Goal: Task Accomplishment & Management: Complete application form

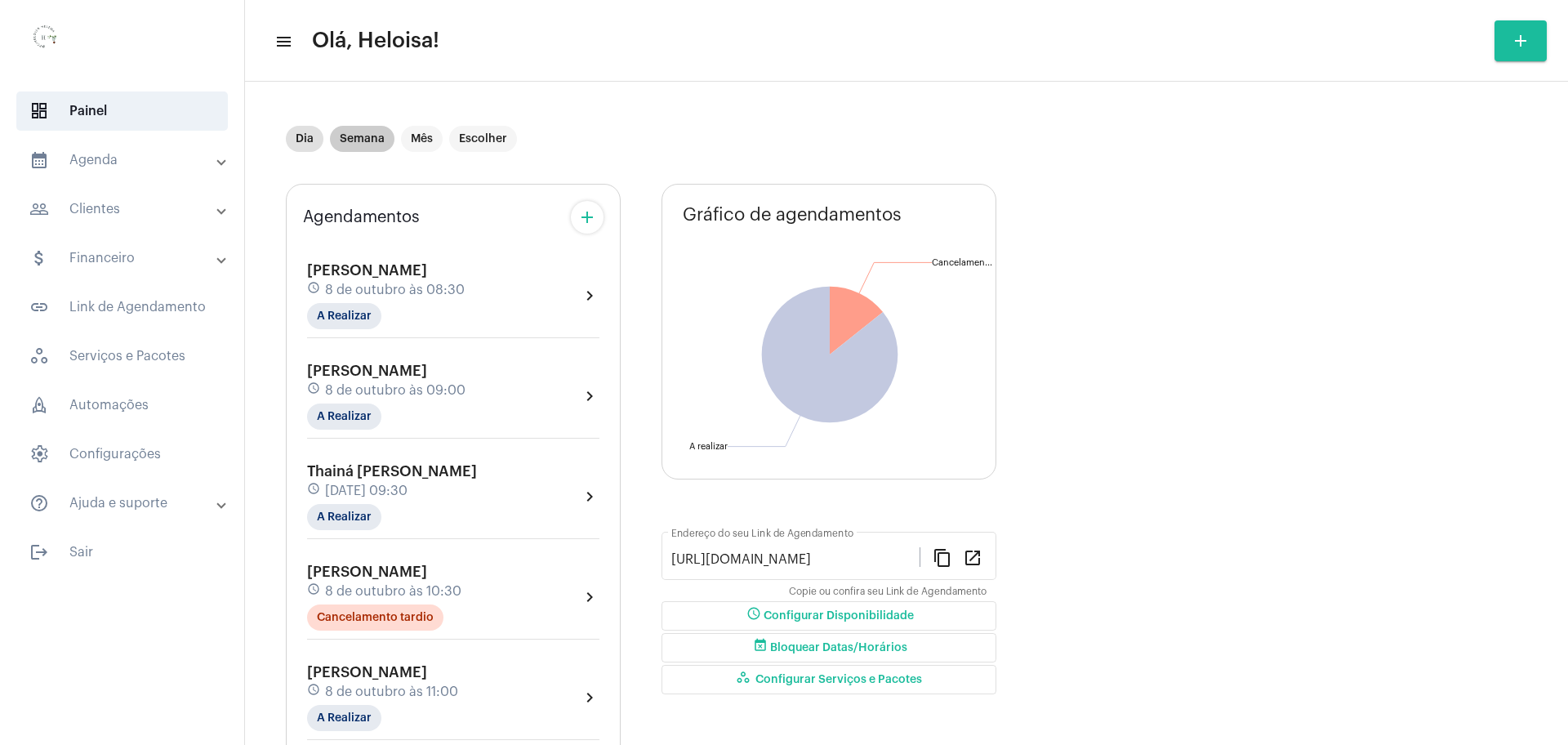
click at [372, 138] on mat-chip "Semana" at bounding box center [362, 138] width 65 height 26
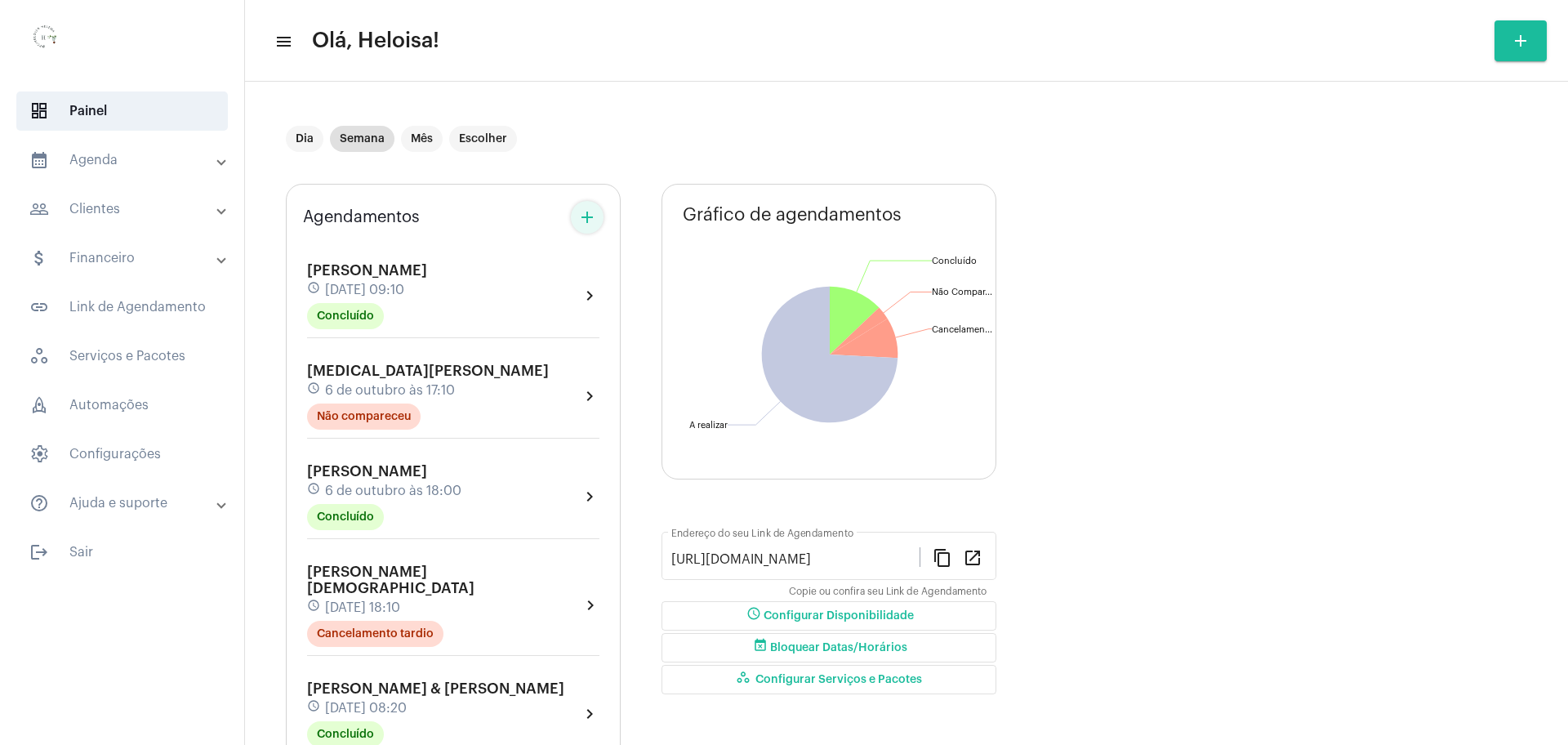
click at [601, 216] on button "add" at bounding box center [587, 217] width 33 height 33
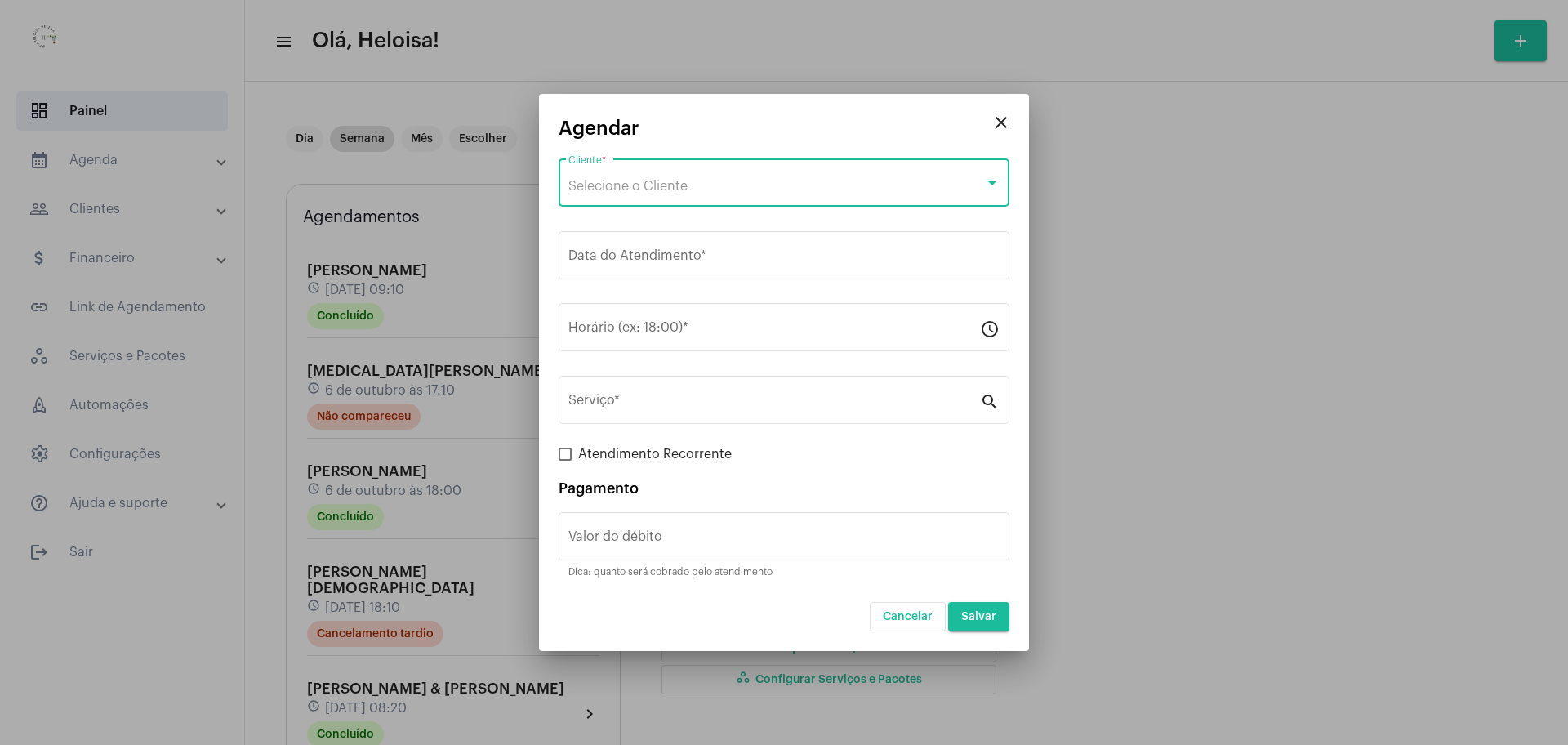
click at [663, 180] on span "Selecione o Cliente" at bounding box center [628, 186] width 119 height 13
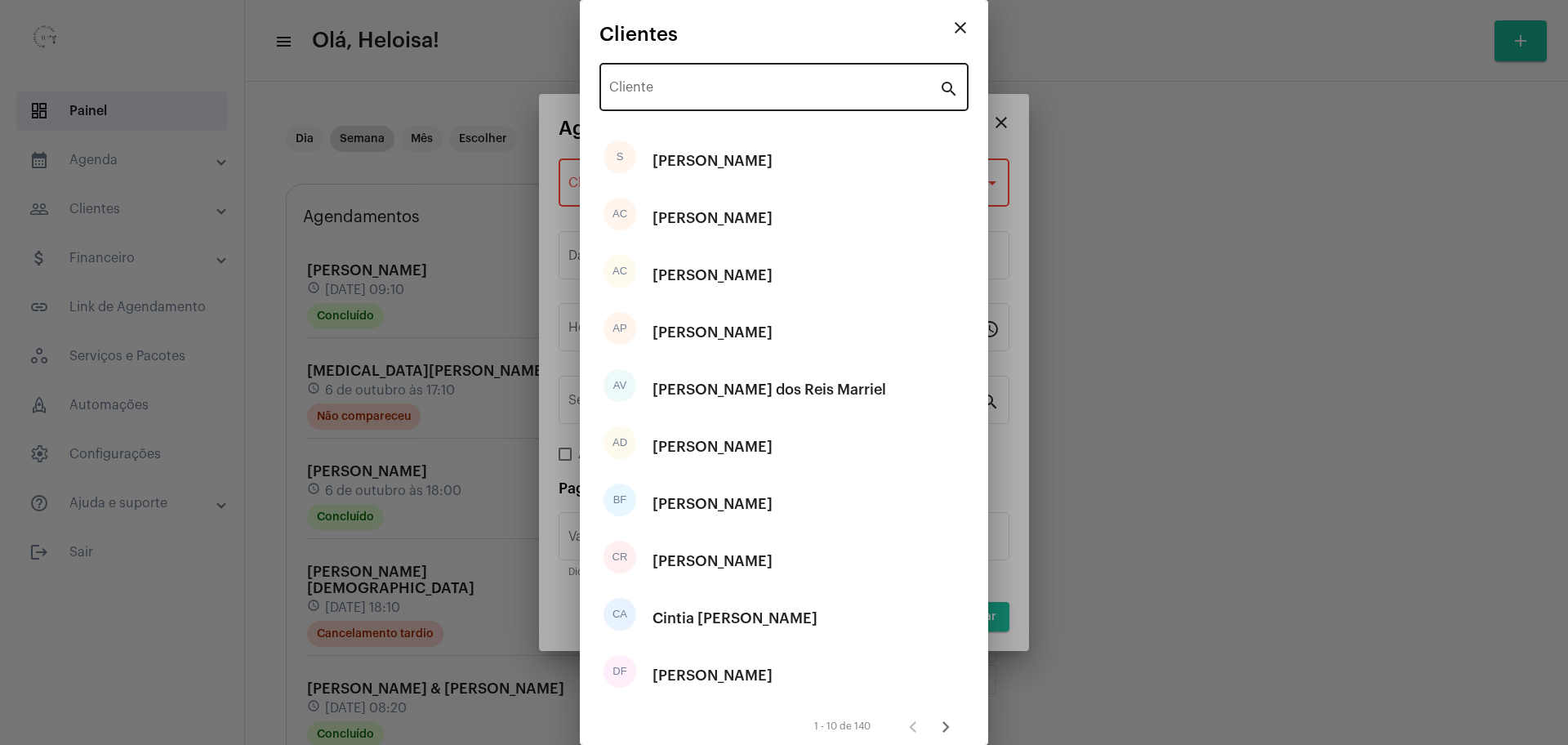
click at [701, 74] on div "Cliente" at bounding box center [774, 85] width 330 height 51
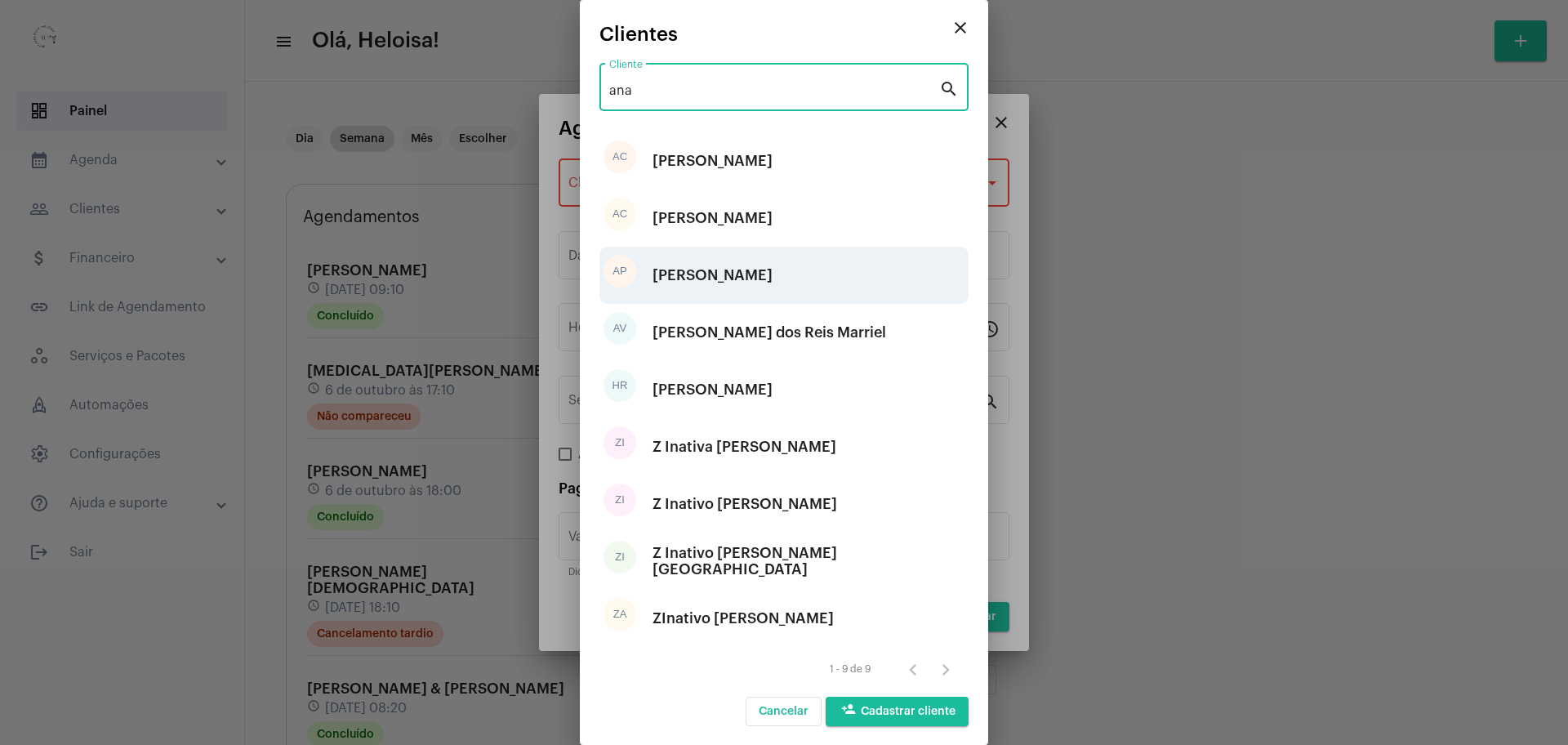
type input "ana"
click at [733, 279] on div "[PERSON_NAME]" at bounding box center [712, 275] width 120 height 49
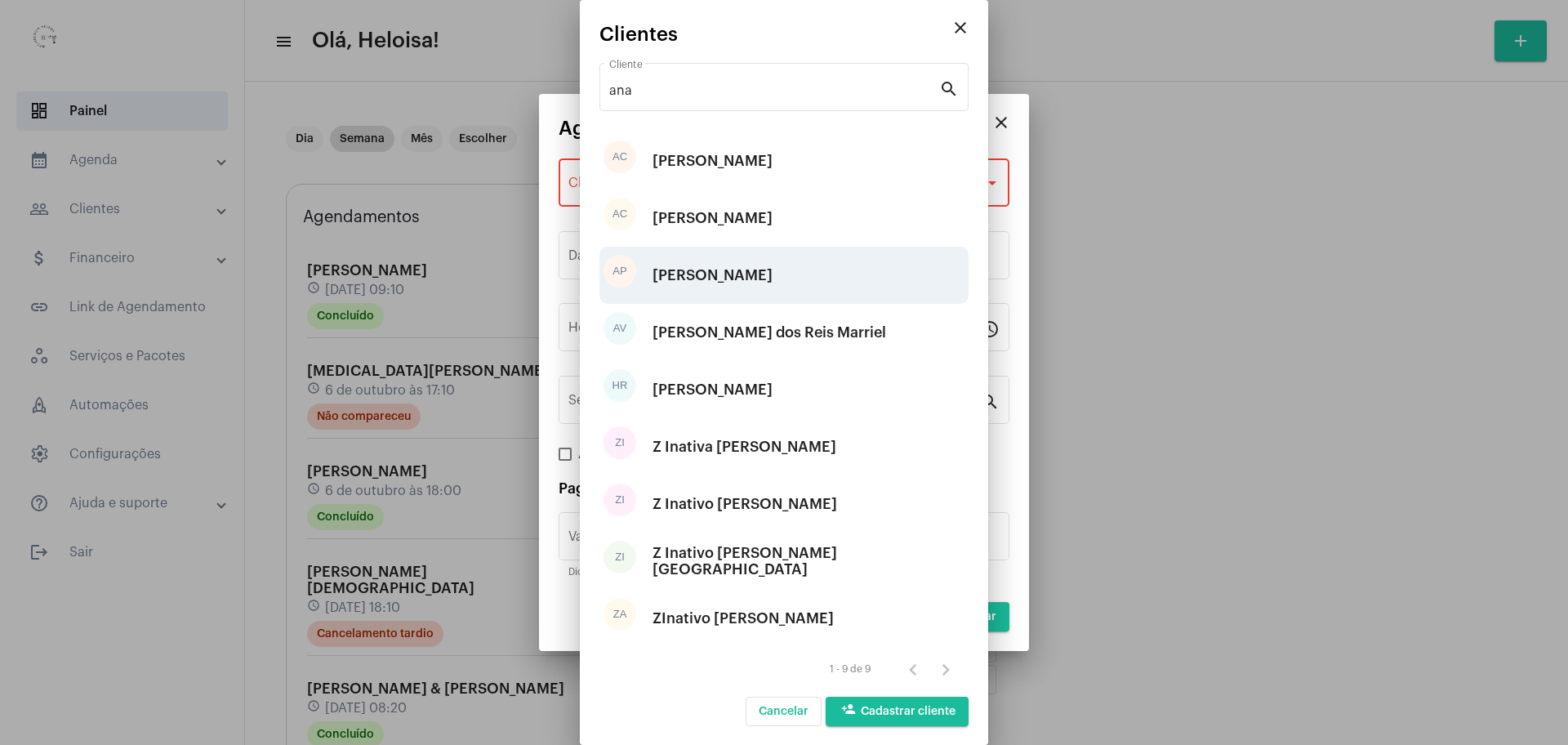
type input "R$ 50"
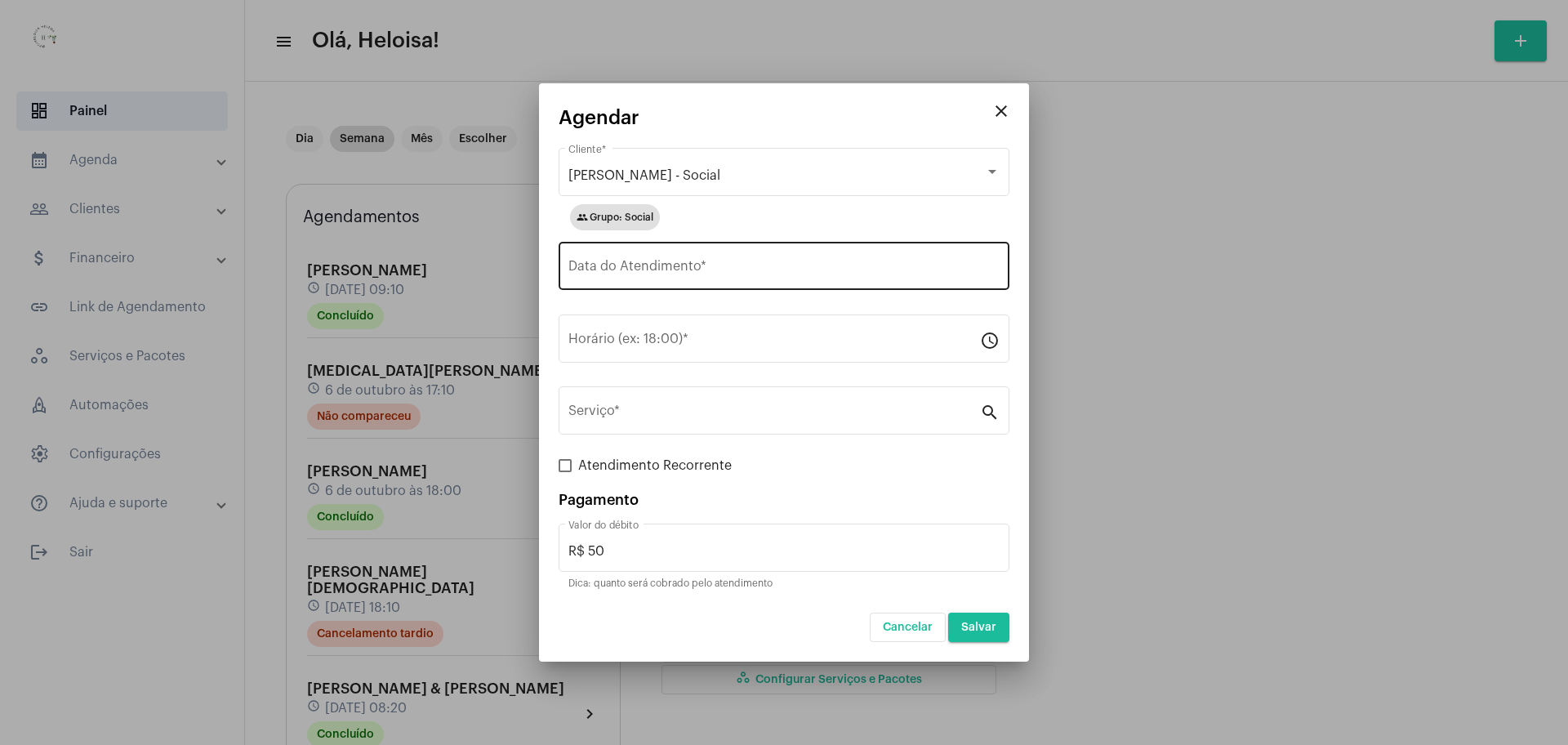
click at [770, 256] on div "Data do Atendimento *" at bounding box center [784, 264] width 431 height 51
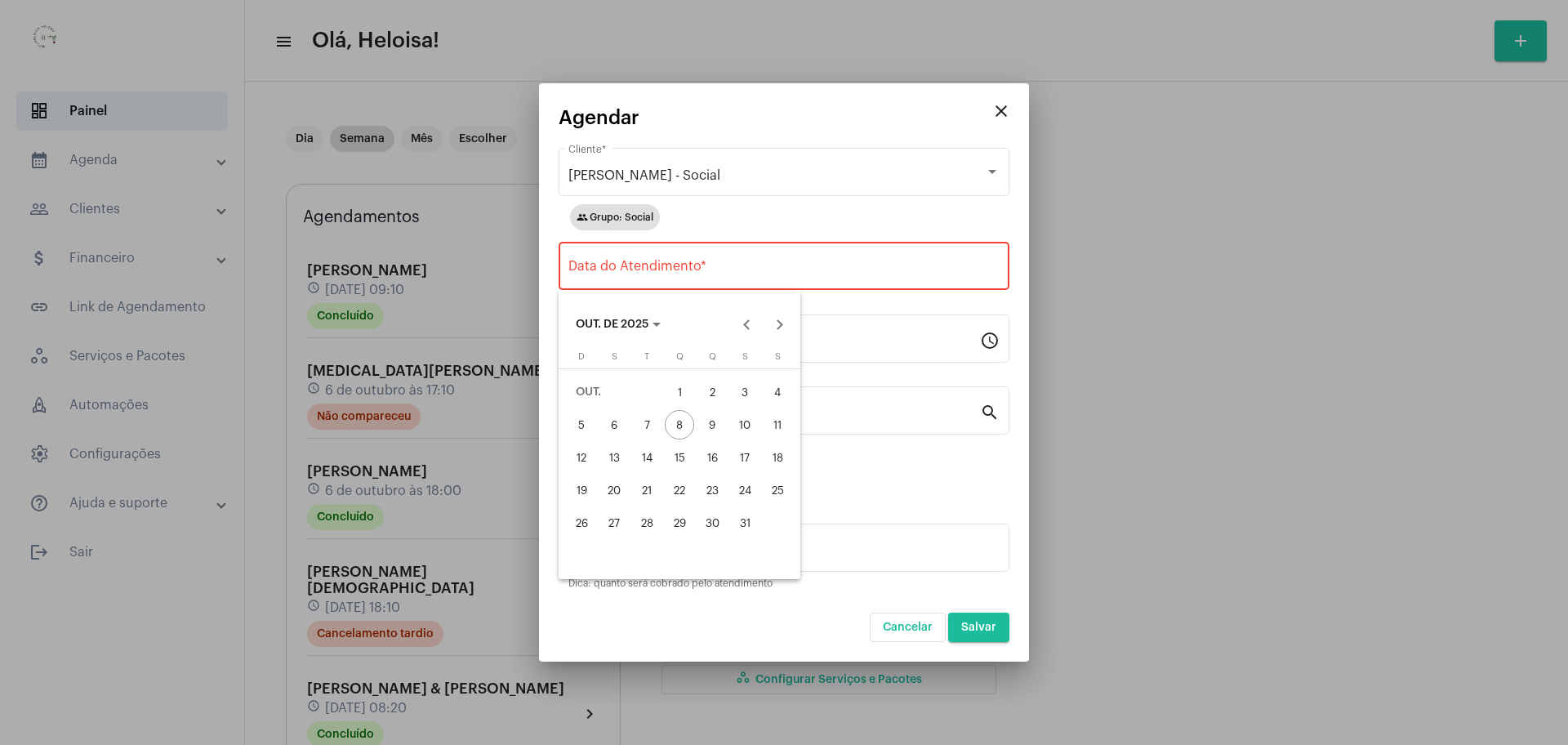
click at [602, 463] on div "13" at bounding box center [614, 457] width 29 height 29
type input "[DATE]"
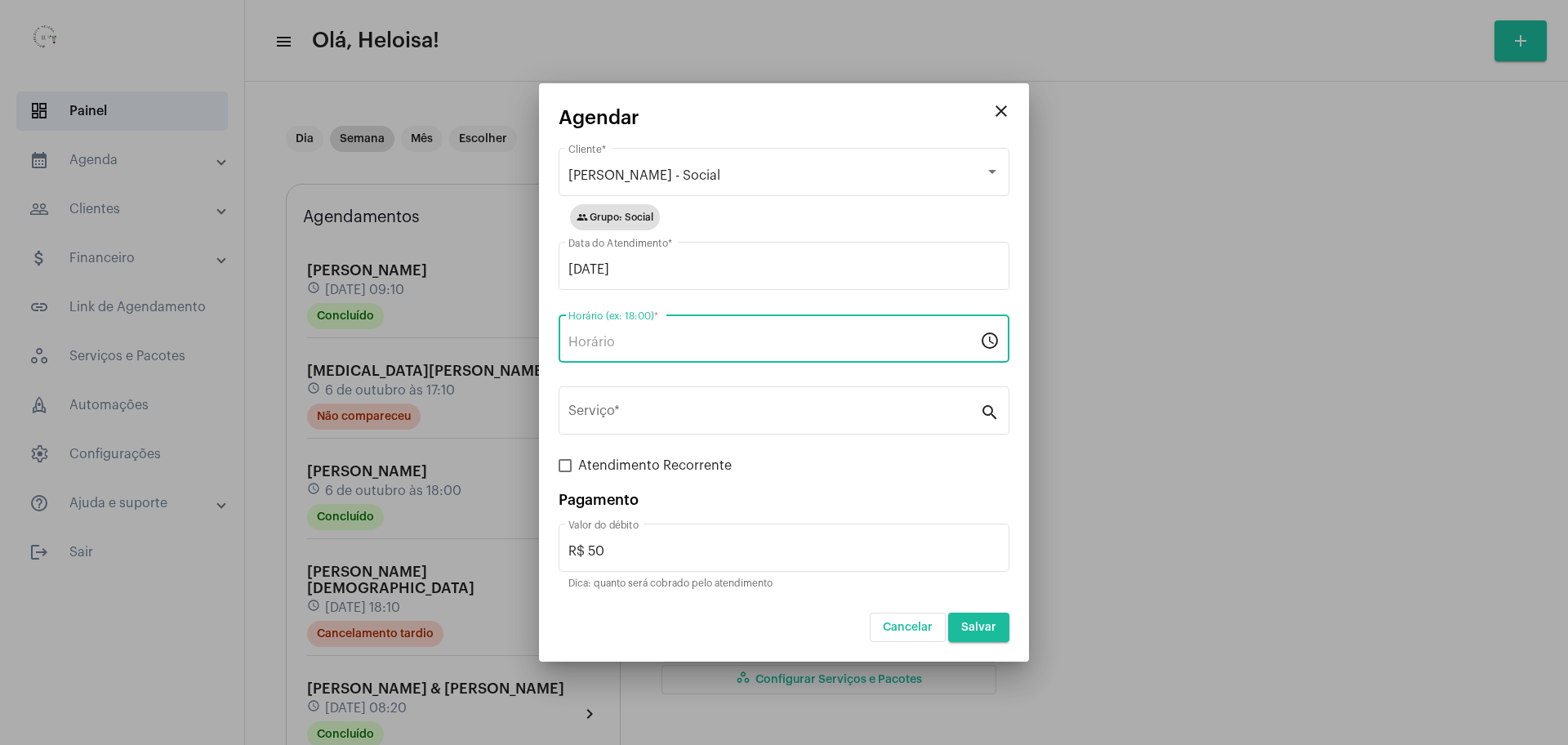
click at [613, 349] on input "Horário (ex: 18:00) *" at bounding box center [774, 342] width 412 height 15
type input "11:10"
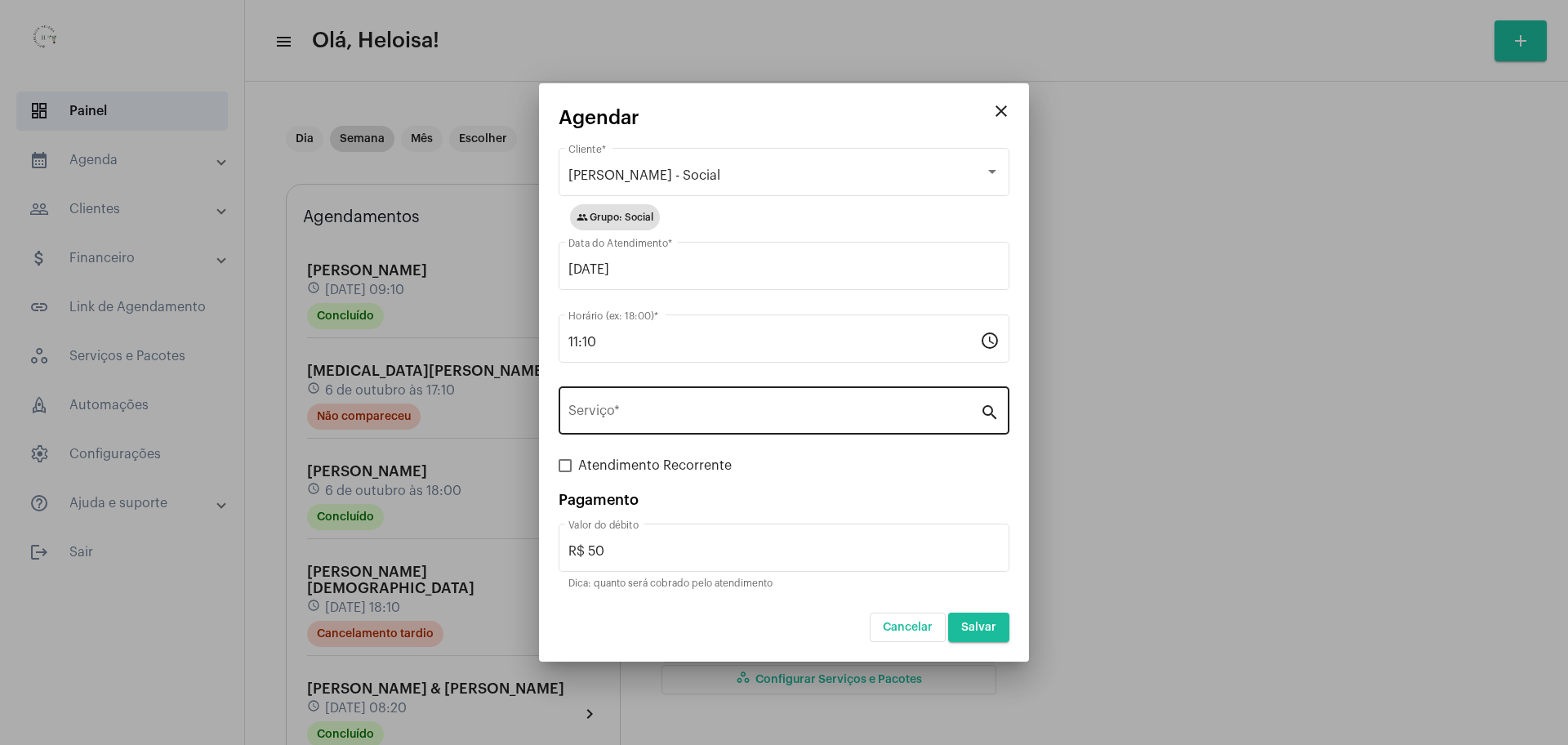
click at [672, 423] on div "Serviço *" at bounding box center [774, 409] width 412 height 51
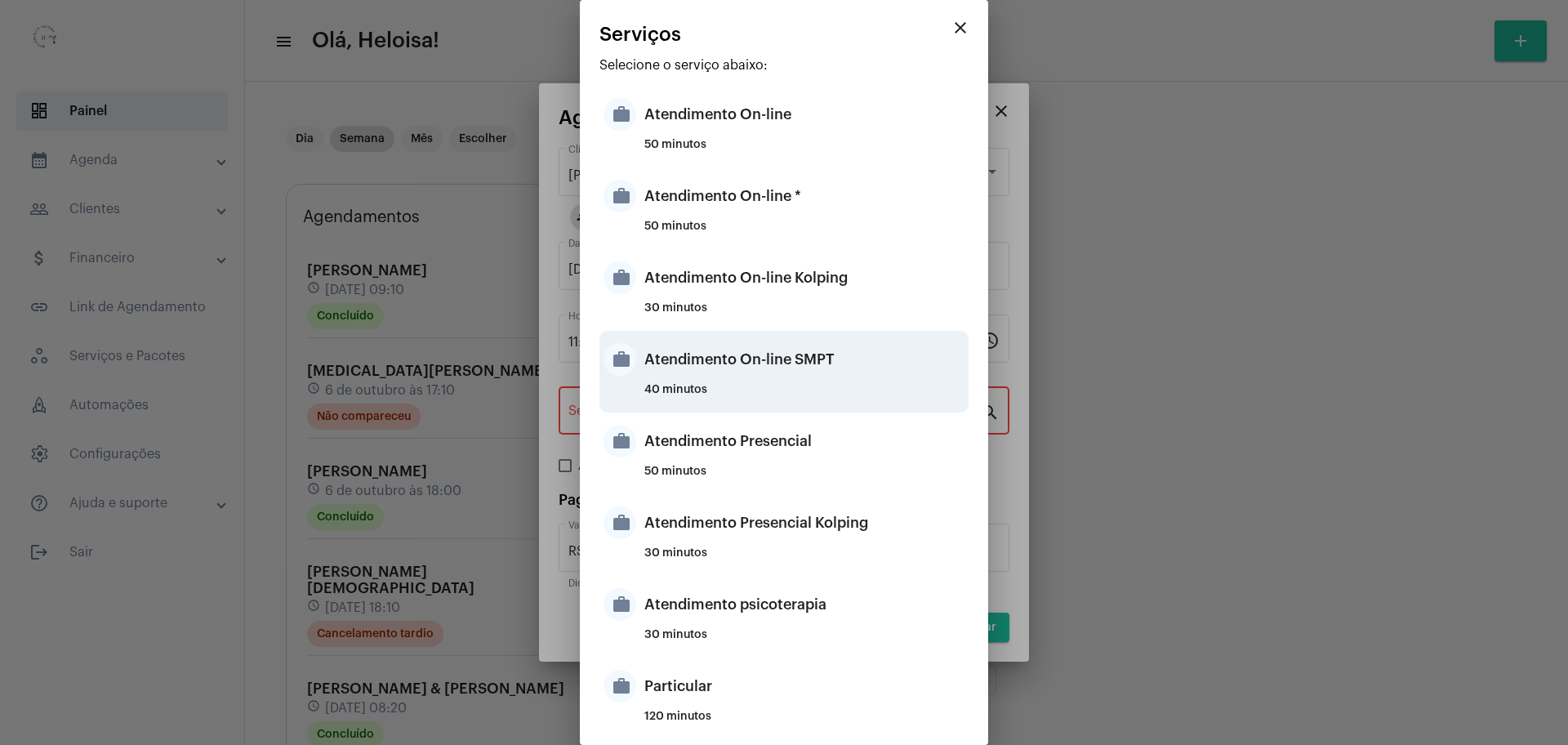
click at [740, 379] on div "Atendimento On-line SMPT" at bounding box center [804, 359] width 320 height 49
type input "Atendimento On-line SMPT"
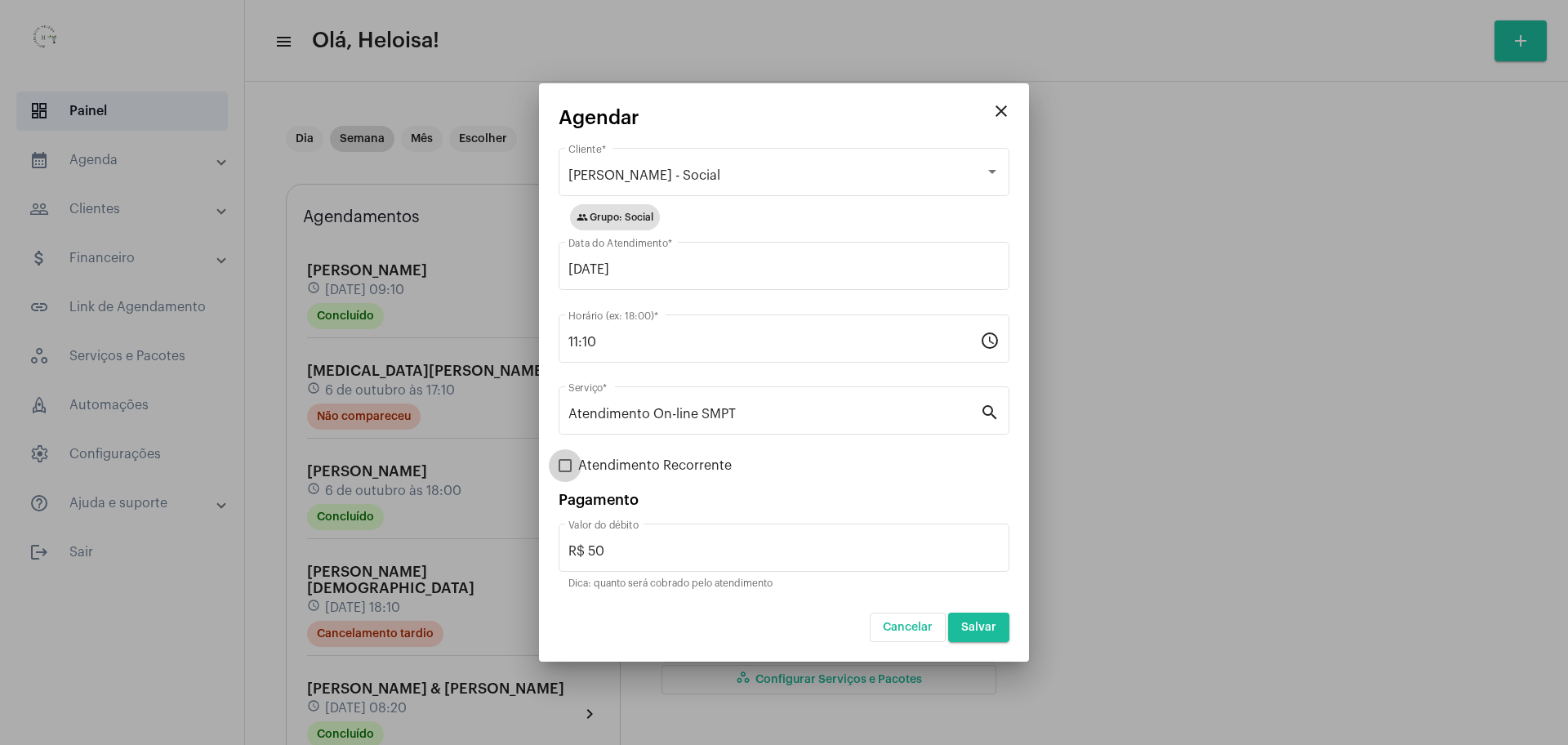
click at [574, 472] on label "Atendimento Recorrente" at bounding box center [645, 466] width 173 height 20
click at [565, 472] on input "Atendimento Recorrente" at bounding box center [564, 472] width 1 height 1
checkbox input "true"
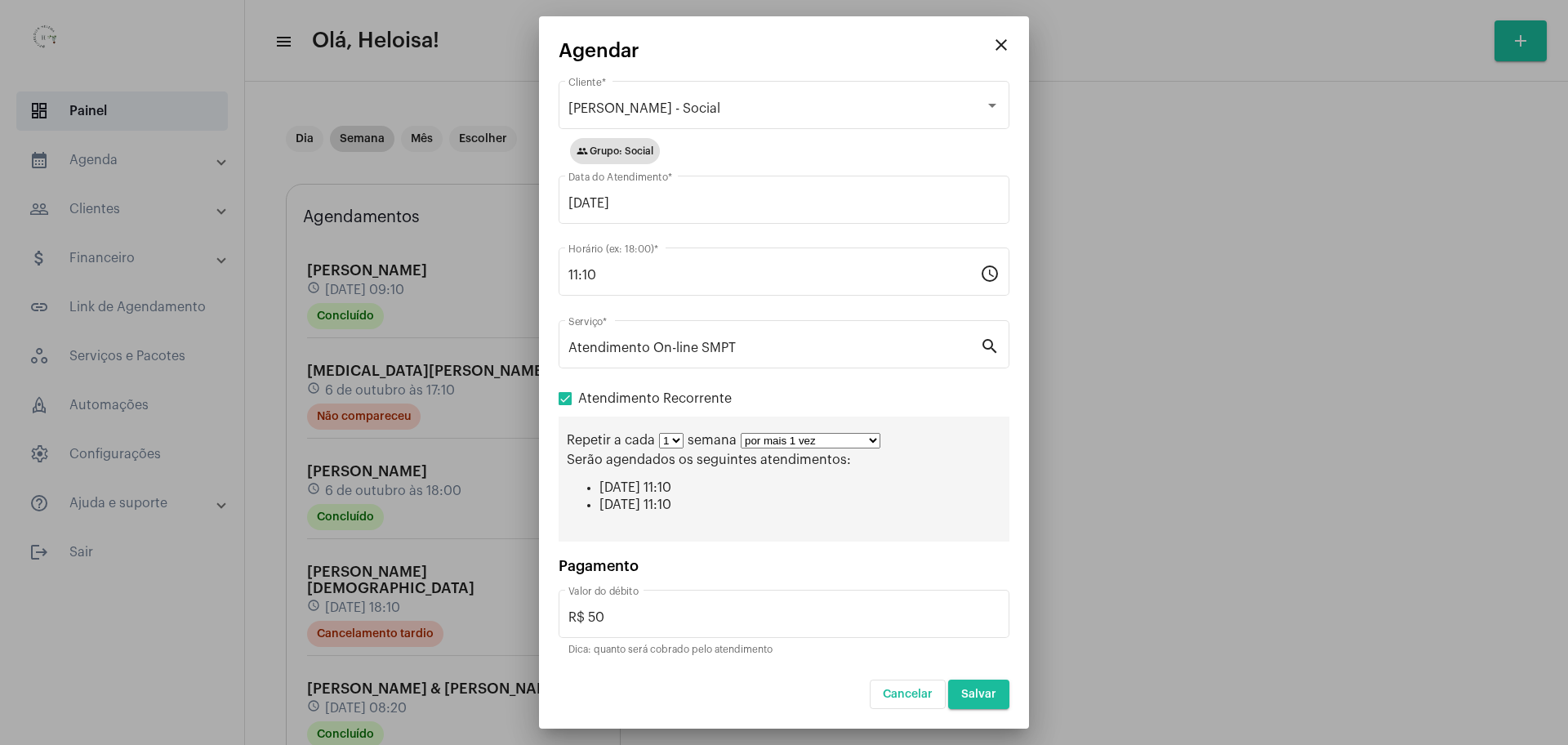
click at [811, 439] on select "por mais 1 vez por mais 2 vezes por mais 3 vezes por mais 4 vezes por mais 5 ve…" at bounding box center [810, 440] width 139 height 15
select select "9: 10"
click at [741, 433] on select "por mais 1 vez por mais 2 vezes por mais 3 vezes por mais 4 vezes por mais 5 ve…" at bounding box center [810, 440] width 139 height 15
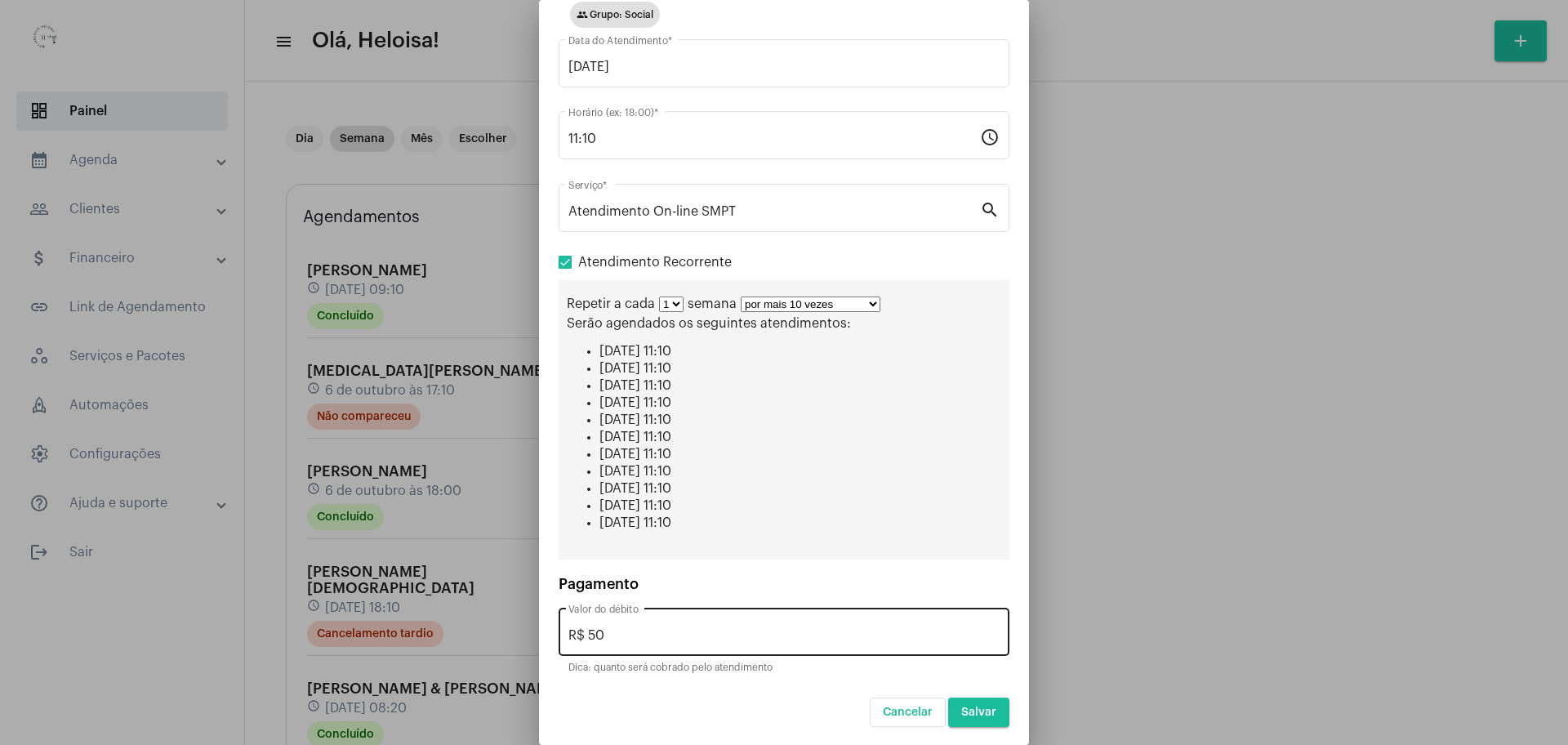
scroll to position [122, 0]
click at [699, 622] on div "R$ 50 Valor do débito" at bounding box center [784, 629] width 431 height 51
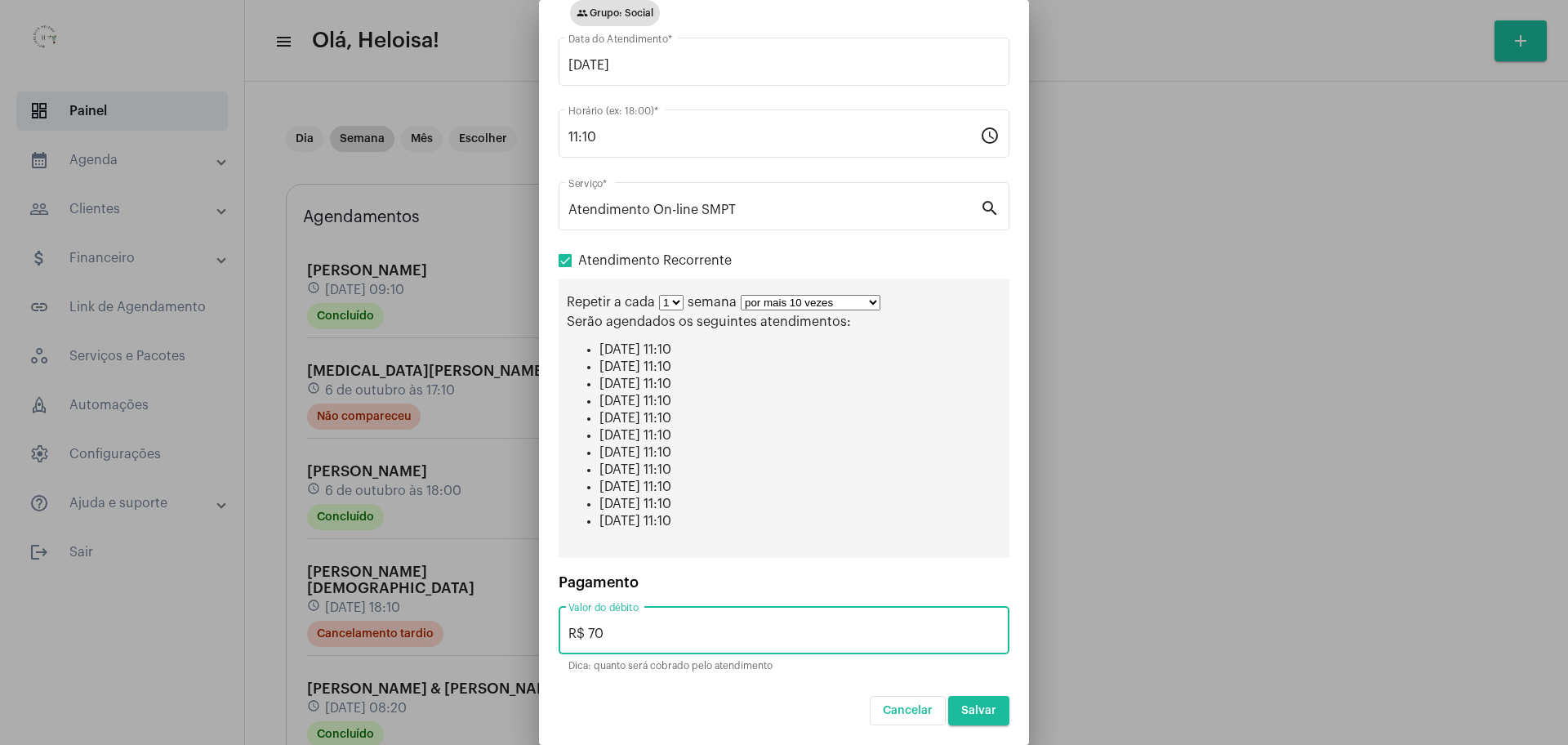
type input "R$ 70"
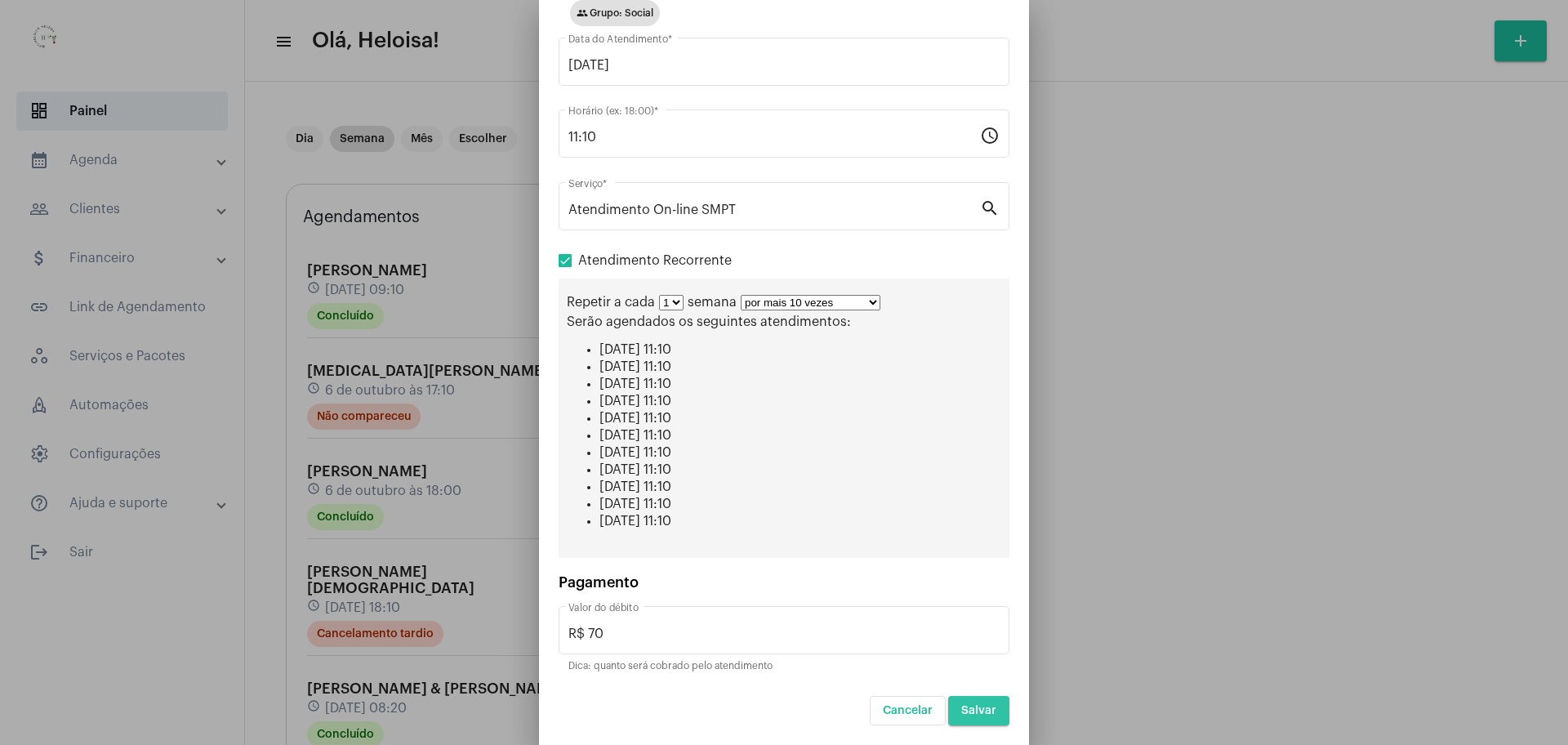
click at [956, 703] on button "Salvar" at bounding box center [978, 710] width 61 height 29
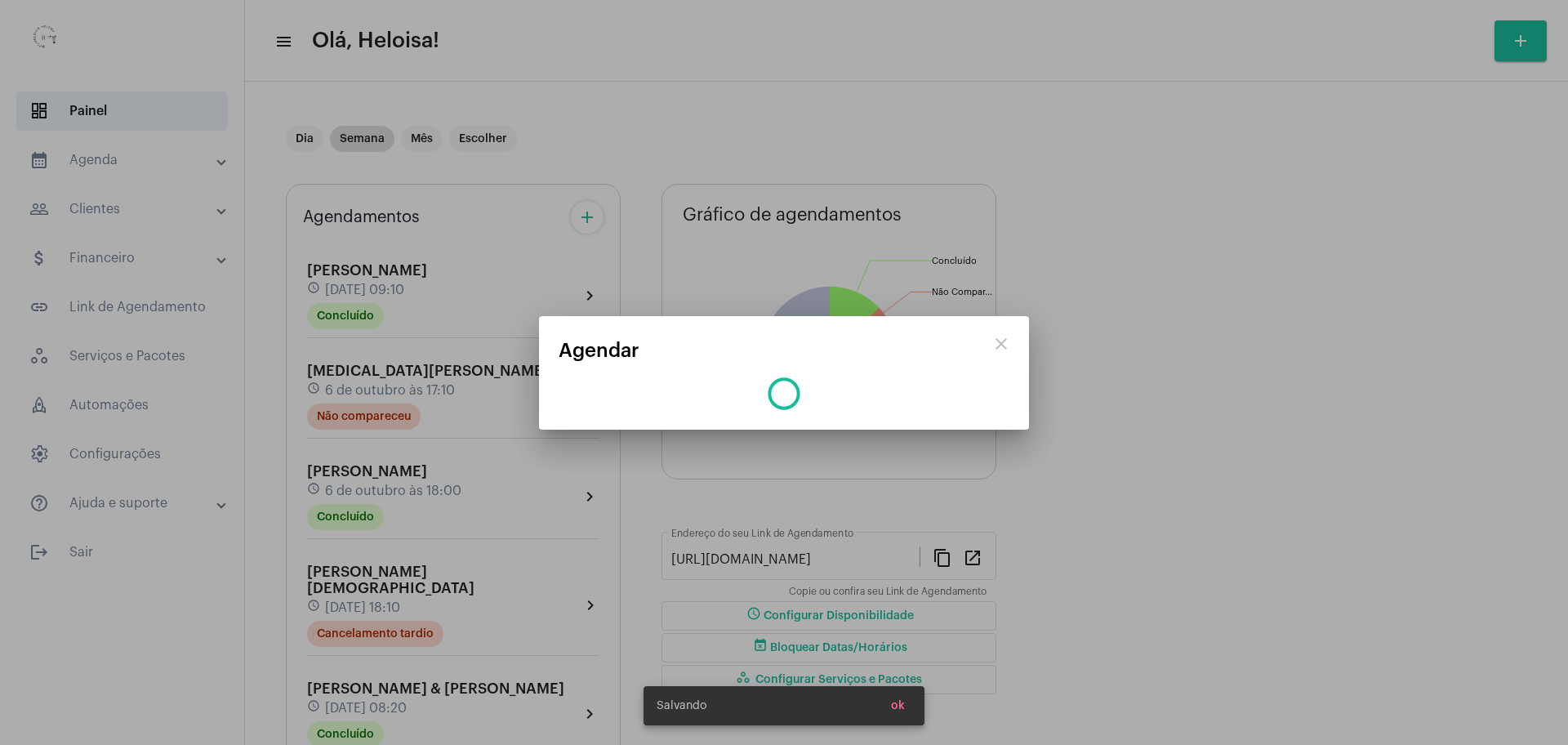
scroll to position [0, 0]
